Goal: Find specific page/section

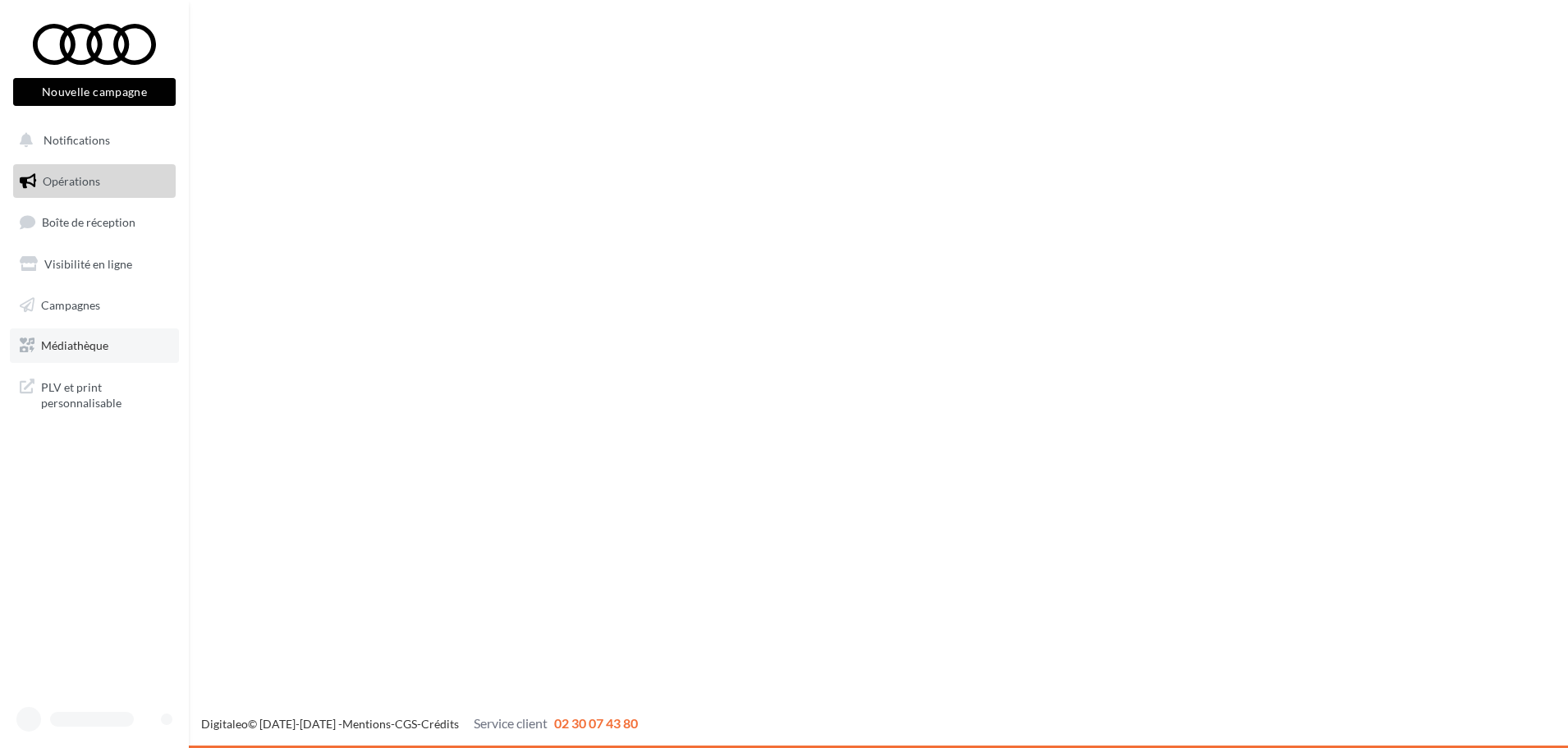
click at [107, 331] on link "Médiathèque" at bounding box center [94, 345] width 169 height 34
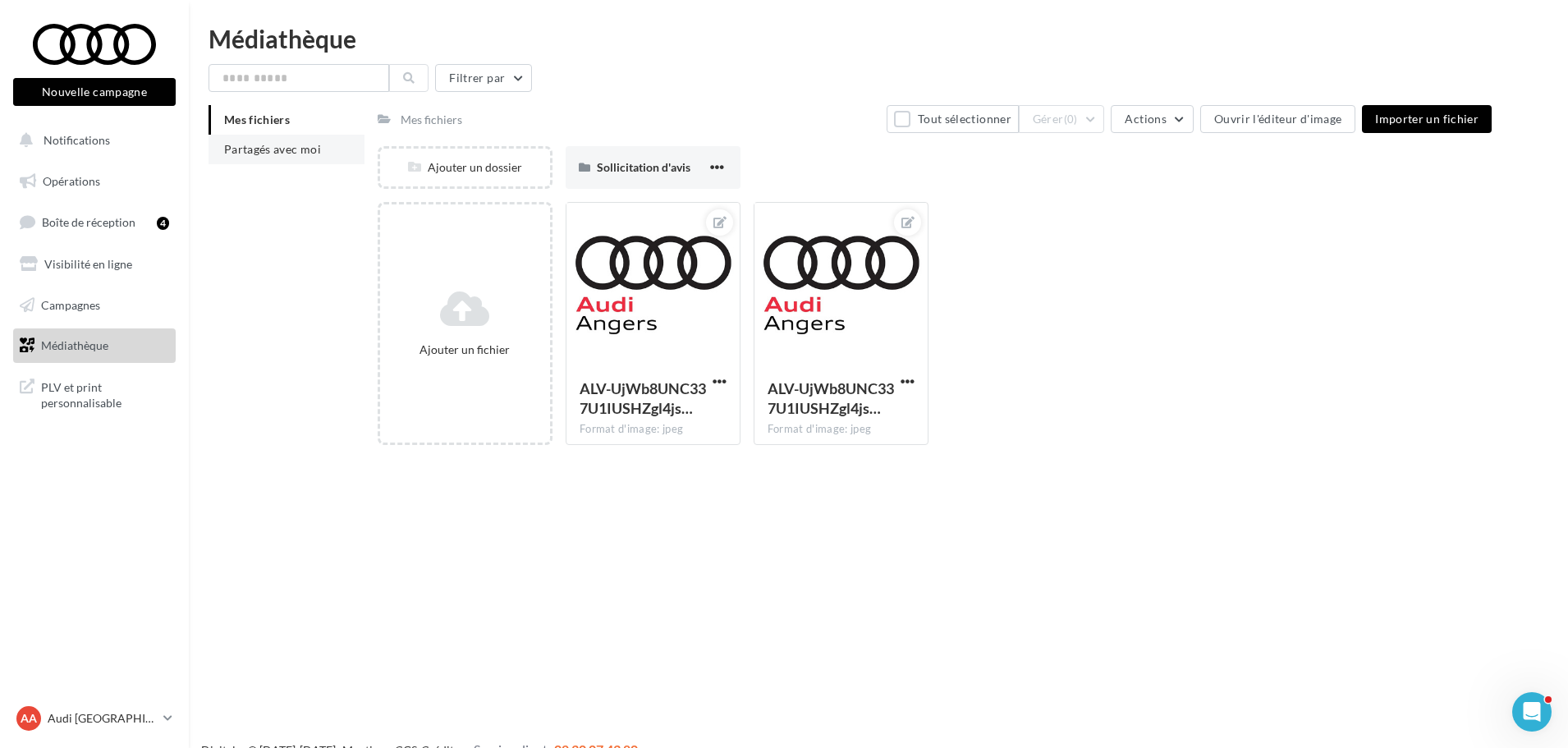
click at [326, 144] on li "Partagés avec moi" at bounding box center [286, 149] width 156 height 29
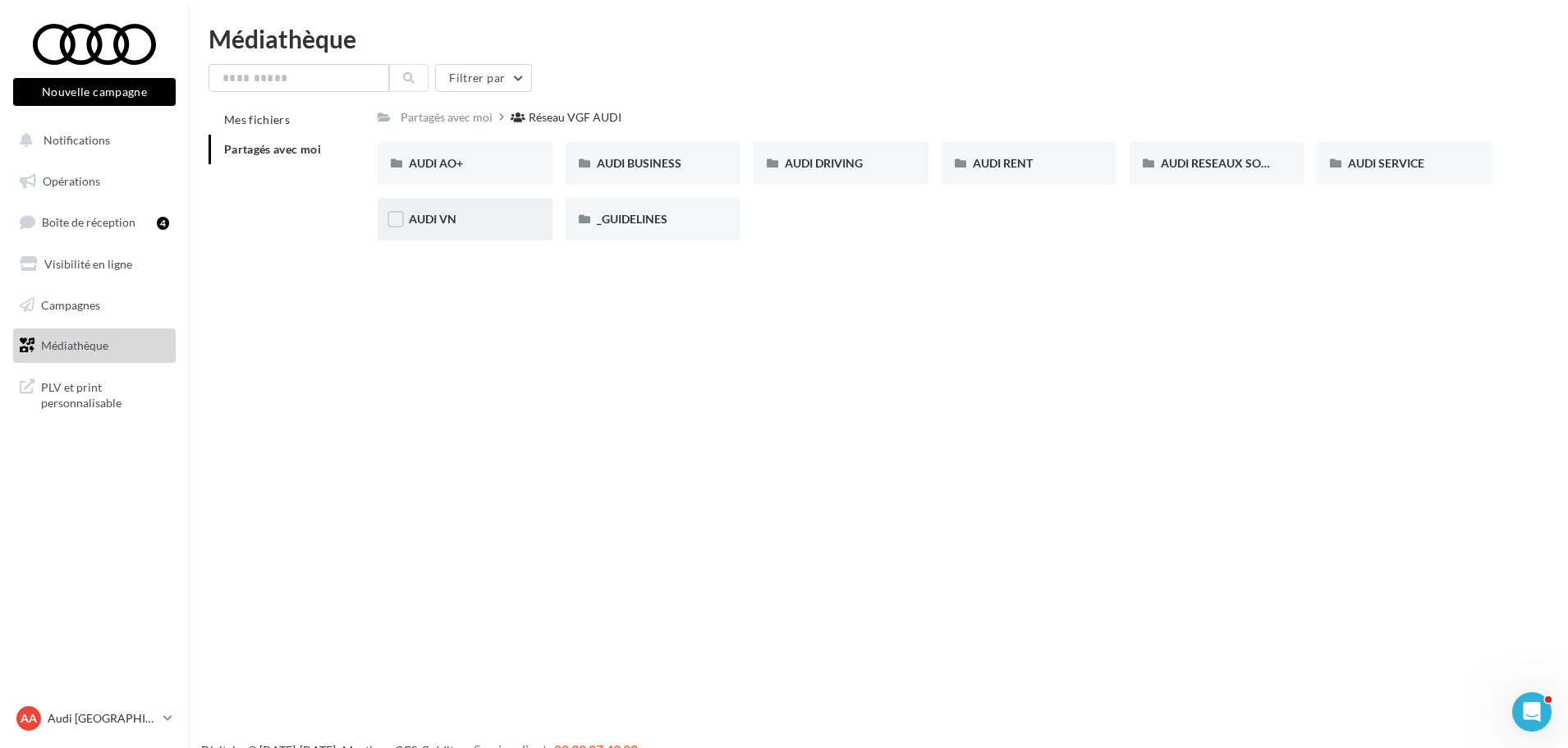
click at [507, 211] on div "AUDI VN" at bounding box center [465, 219] width 112 height 17
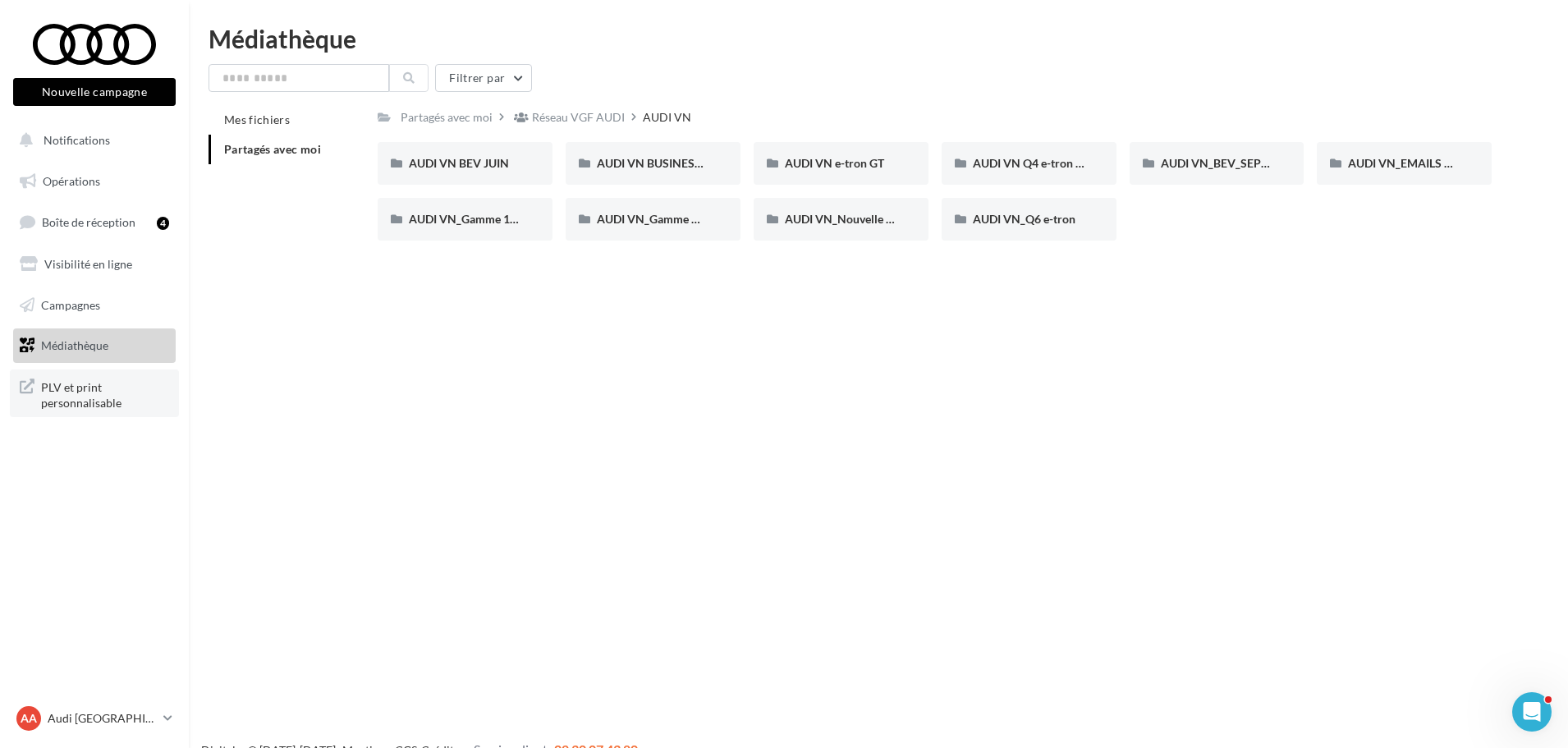
click at [114, 388] on span "PLV et print personnalisable" at bounding box center [105, 393] width 128 height 35
click at [156, 719] on p "Audi [GEOGRAPHIC_DATA]" at bounding box center [101, 718] width 109 height 17
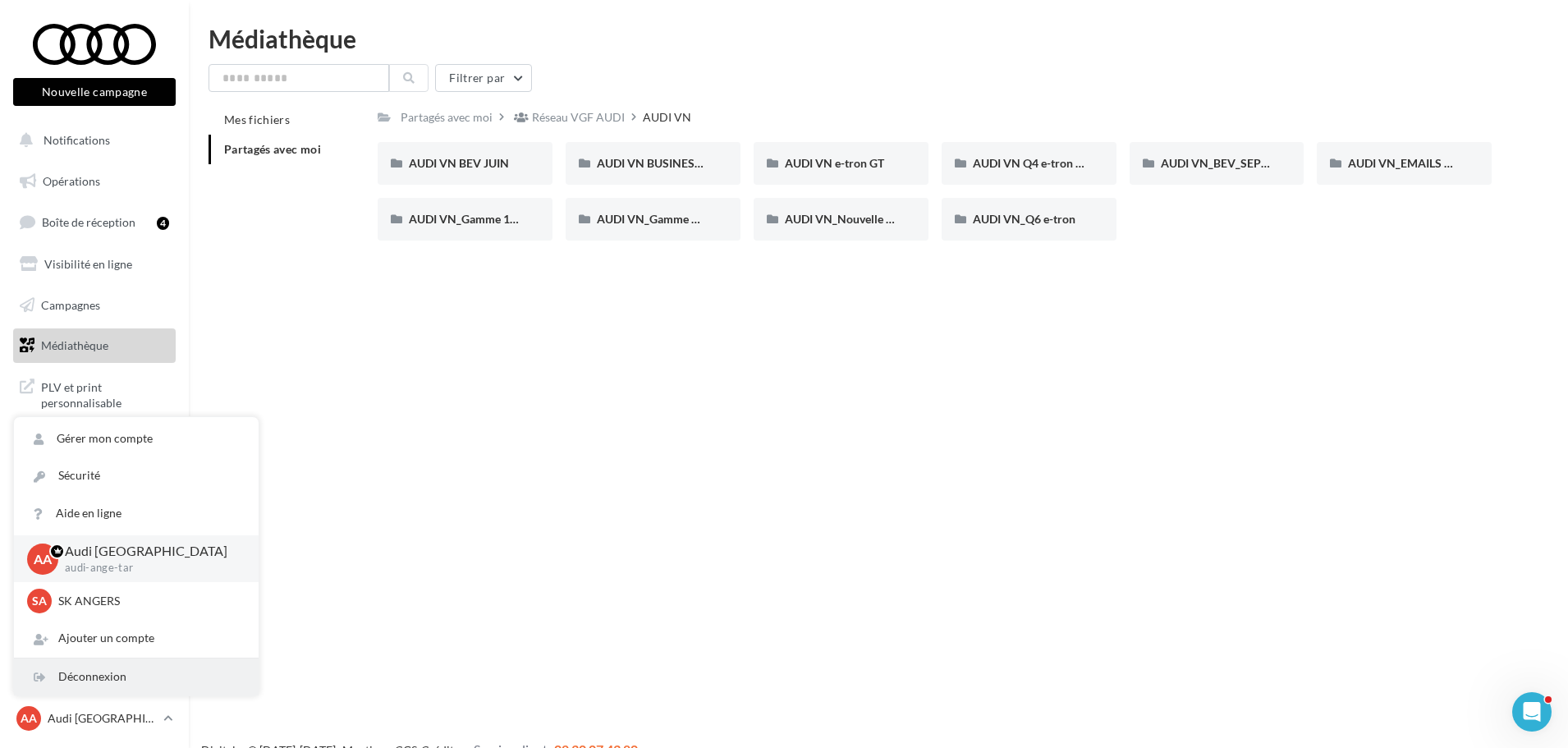
click at [102, 673] on div "Déconnexion" at bounding box center [136, 677] width 245 height 37
